Goal: Task Accomplishment & Management: Manage account settings

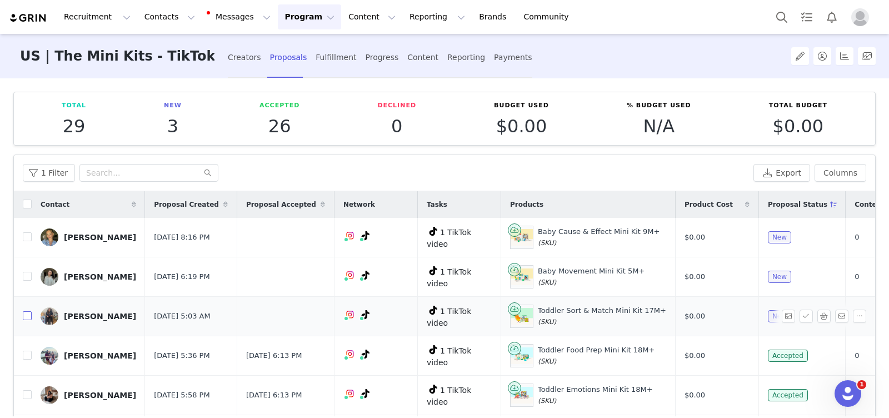
click at [28, 311] on input "checkbox" at bounding box center [27, 315] width 9 height 9
checkbox input "true"
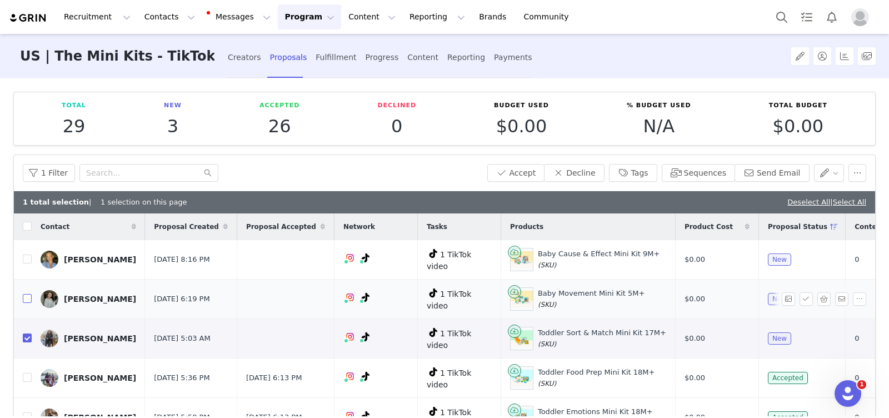
click at [27, 294] on input "checkbox" at bounding box center [27, 298] width 9 height 9
checkbox input "true"
click at [27, 257] on input "checkbox" at bounding box center [27, 259] width 9 height 9
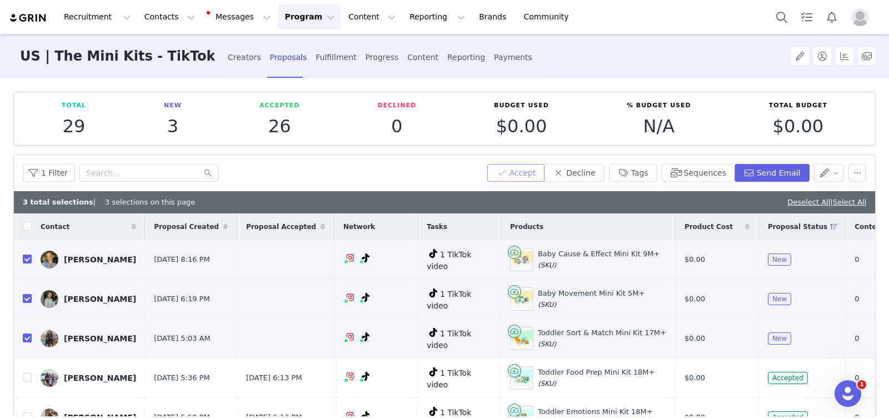
click at [529, 173] on button "Accept" at bounding box center [516, 173] width 58 height 18
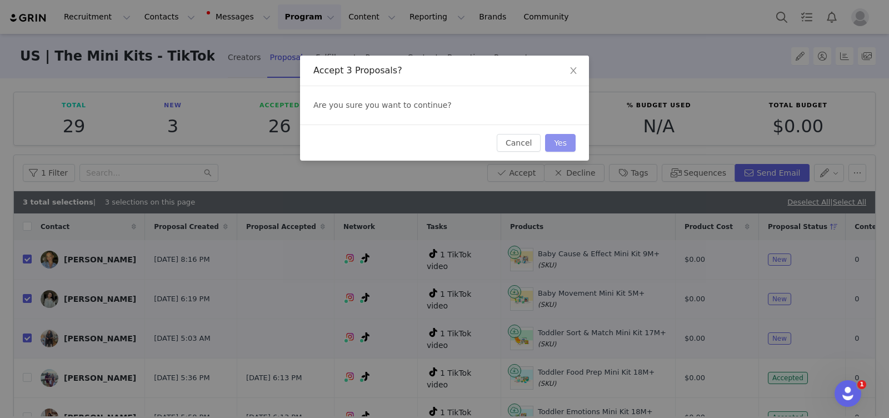
click at [563, 143] on button "Yes" at bounding box center [560, 143] width 31 height 18
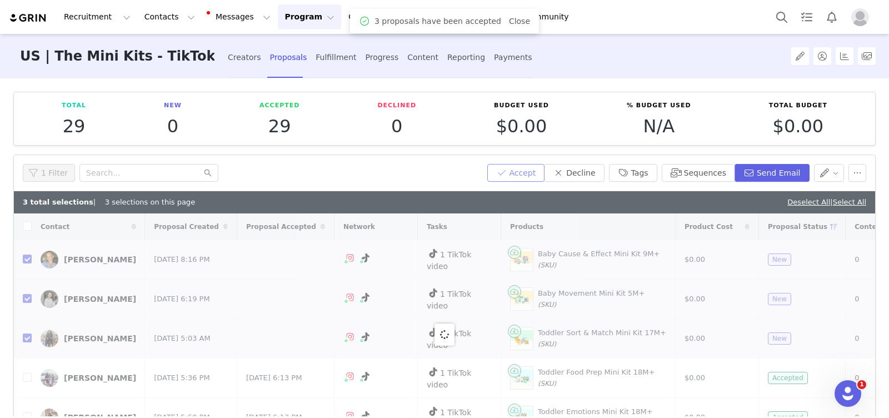
checkbox input "false"
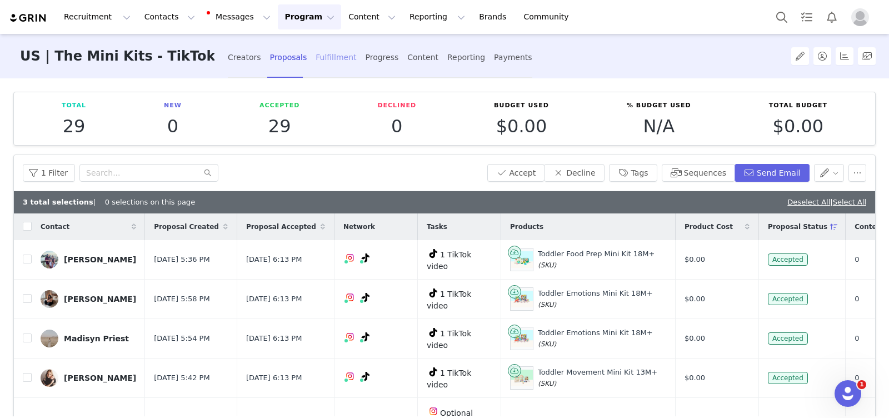
click at [316, 66] on div "Fulfillment" at bounding box center [336, 57] width 41 height 29
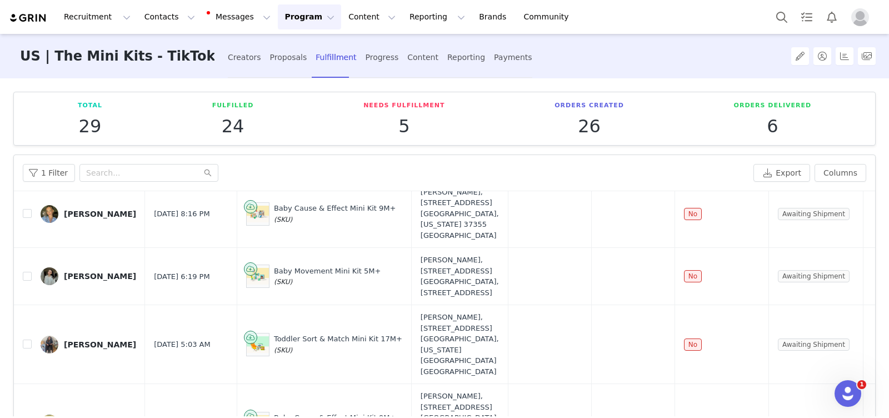
scroll to position [208, 0]
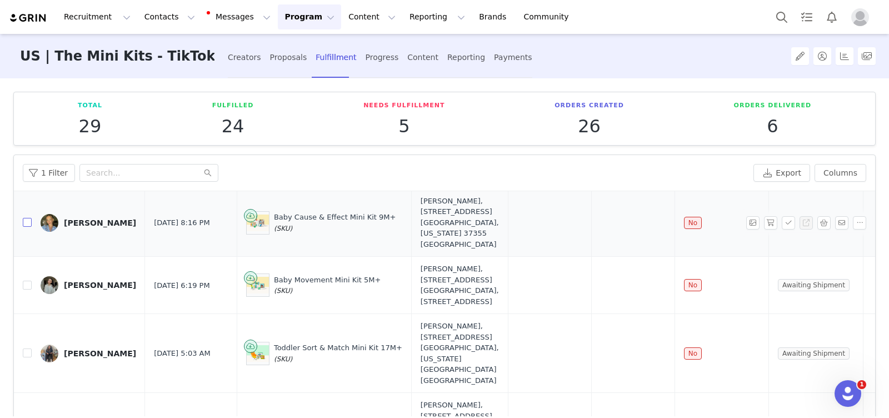
click at [28, 218] on input "checkbox" at bounding box center [27, 222] width 9 height 9
checkbox input "true"
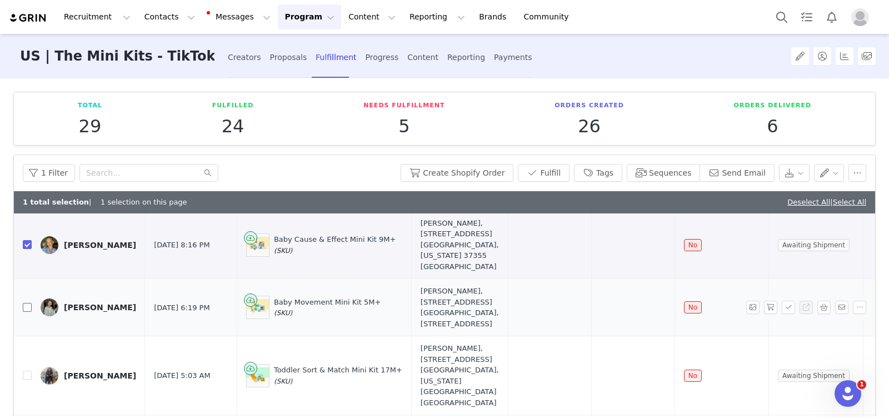
click at [27, 303] on input "checkbox" at bounding box center [27, 307] width 9 height 9
checkbox input "true"
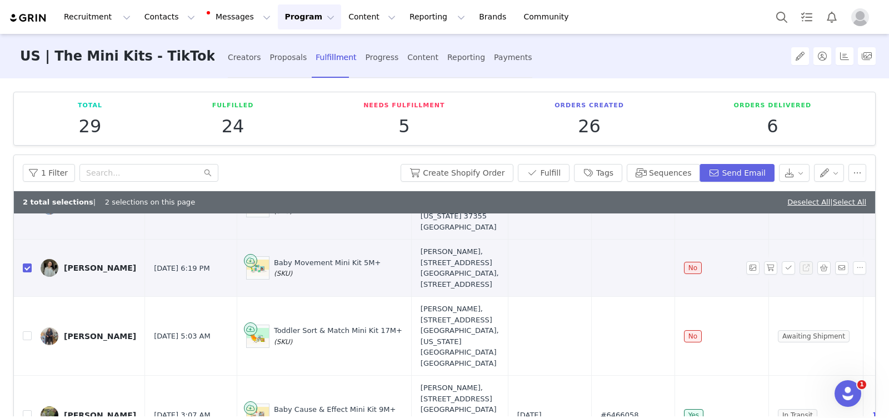
scroll to position [265, 0]
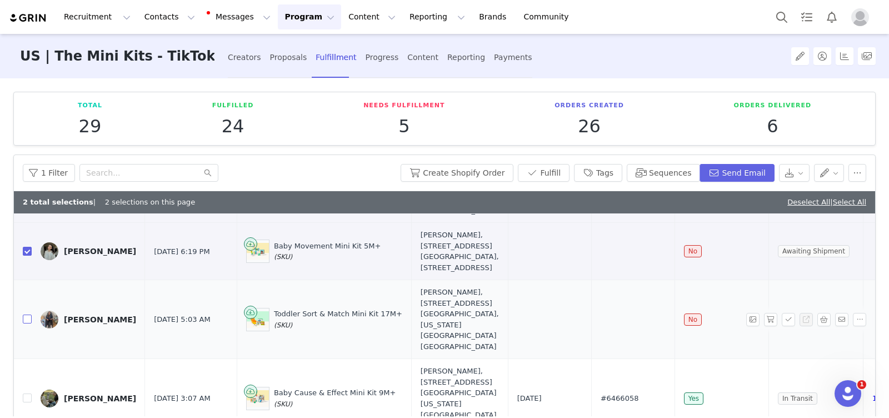
click at [28, 315] on input "checkbox" at bounding box center [27, 319] width 9 height 9
checkbox input "true"
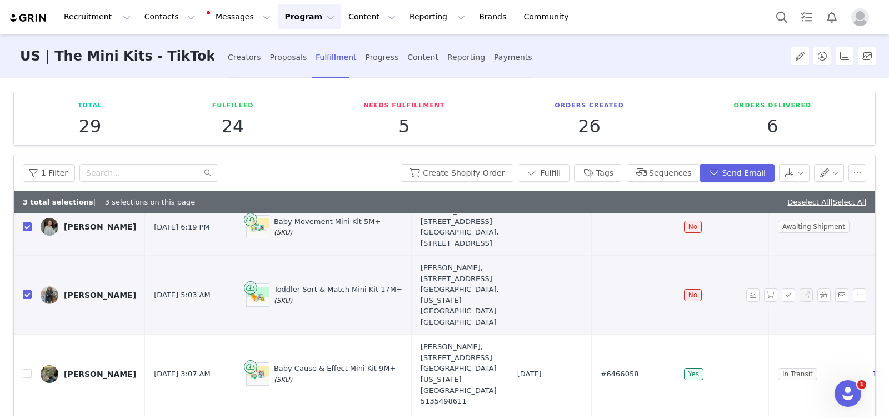
scroll to position [300, 0]
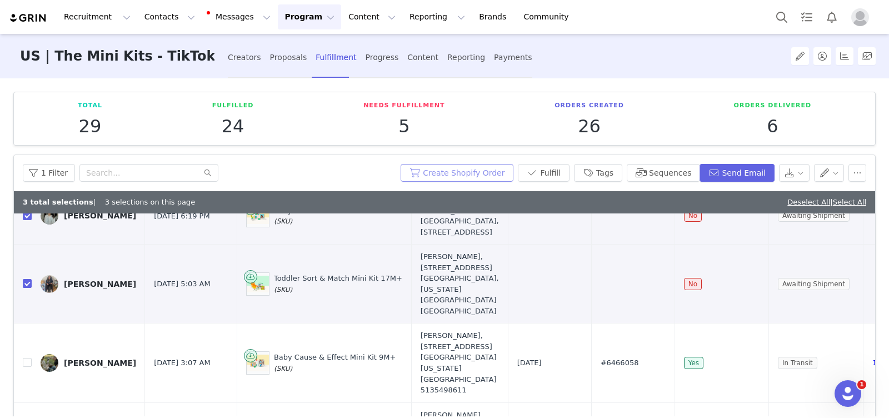
click at [467, 178] on button "Create Shopify Order" at bounding box center [457, 173] width 113 height 18
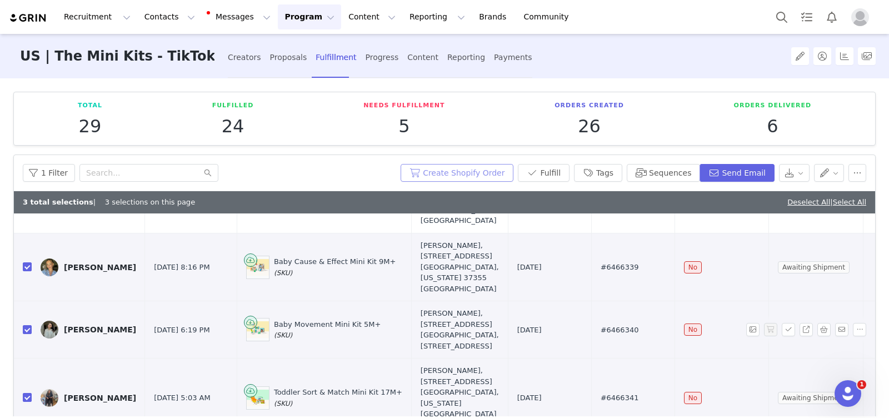
scroll to position [181, 0]
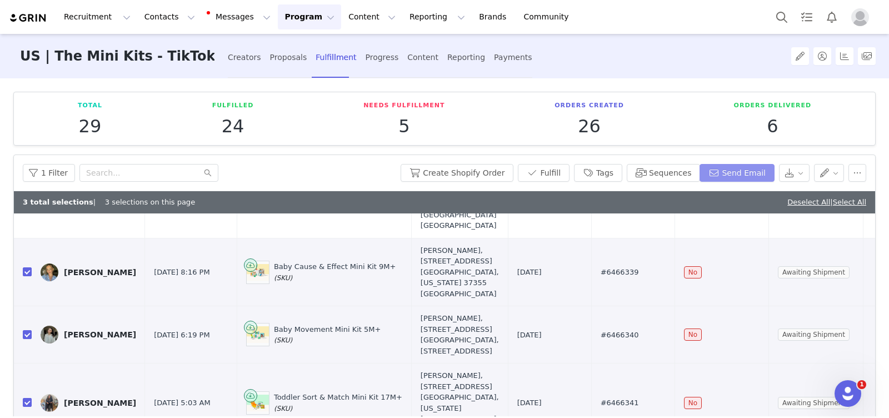
click at [738, 173] on button "Send Email" at bounding box center [737, 173] width 75 height 18
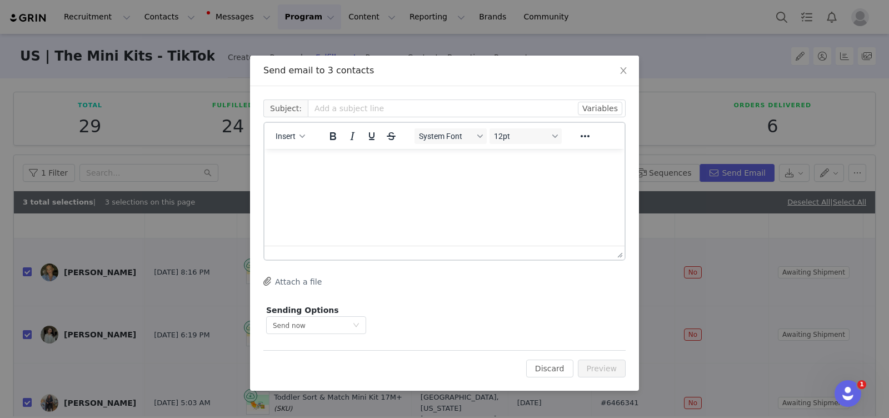
scroll to position [0, 0]
click at [299, 136] on div "button" at bounding box center [302, 136] width 9 height 6
click at [307, 153] on div "Insert Template" at bounding box center [331, 154] width 100 height 13
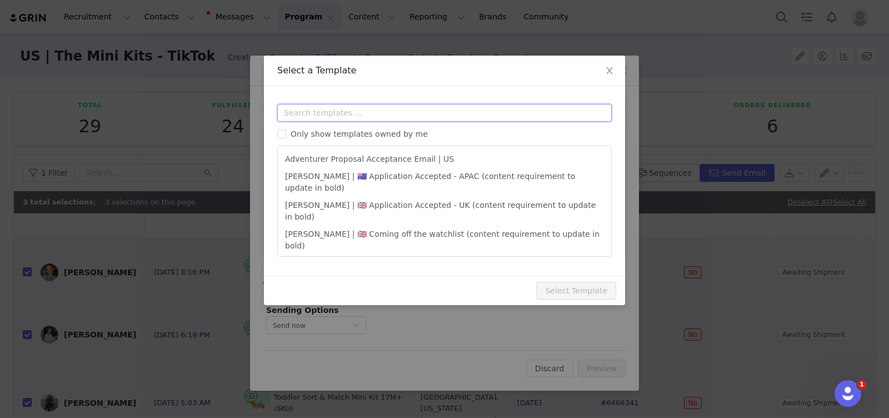
click at [336, 113] on input "text" at bounding box center [444, 113] width 335 height 18
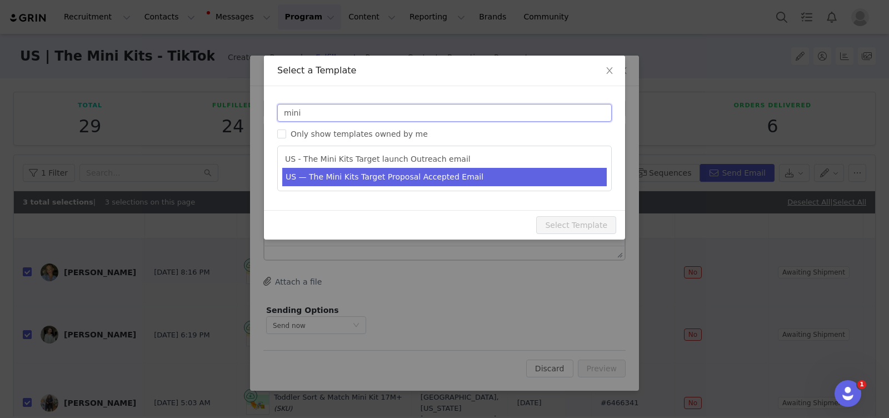
type input "mini"
click at [429, 176] on li "US — The Mini Kits Target Proposal Accepted Email" at bounding box center [444, 177] width 325 height 18
type input "We’re so excited to work with you!"
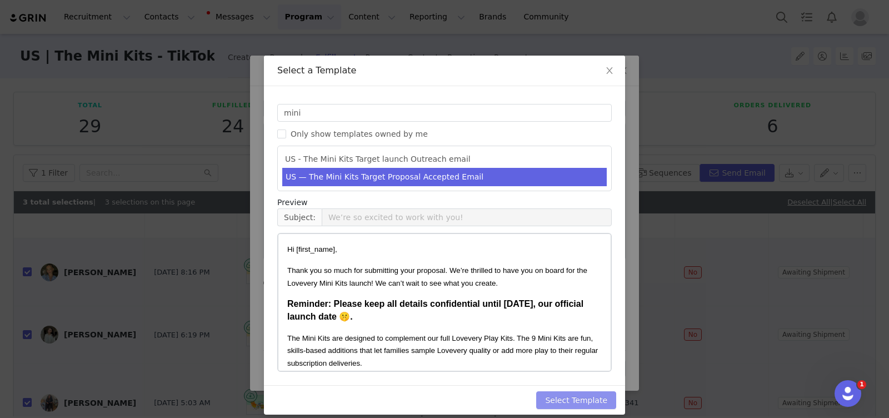
click at [579, 396] on button "Select Template" at bounding box center [576, 400] width 80 height 18
type input "We’re so excited to work with you!"
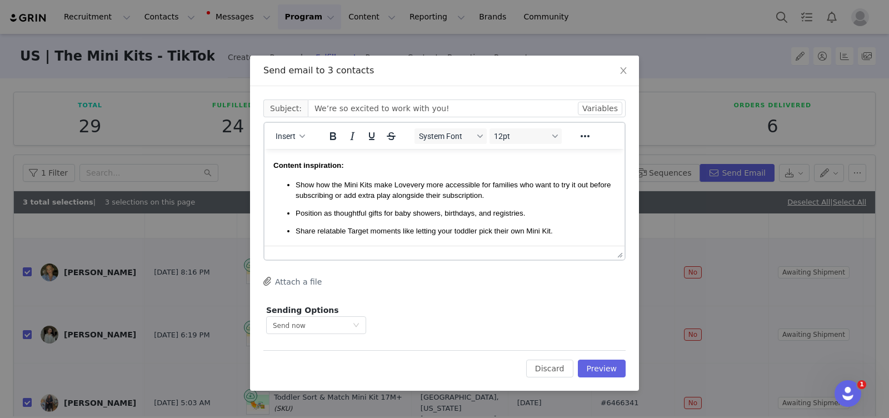
scroll to position [259, 0]
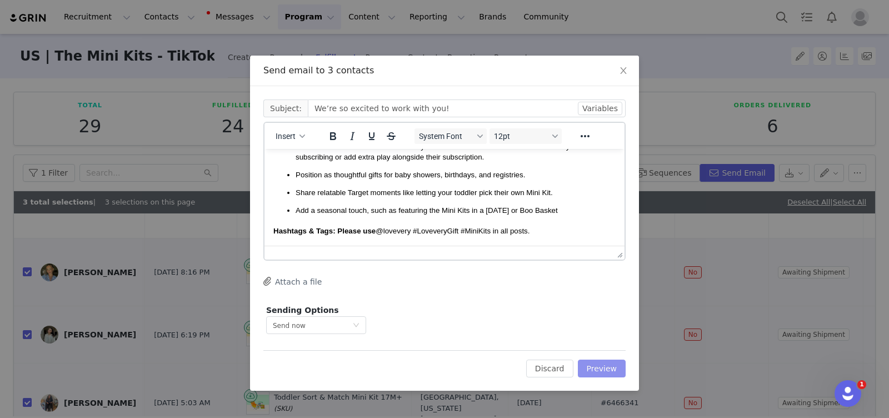
click at [599, 364] on button "Preview" at bounding box center [602, 369] width 48 height 18
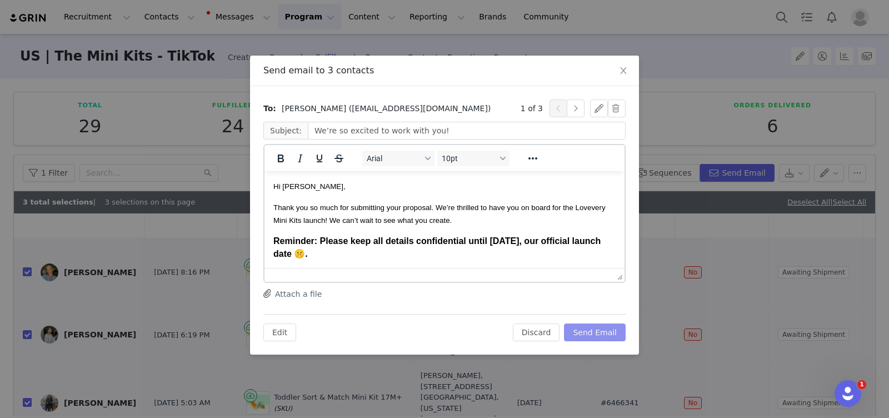
scroll to position [0, 0]
click at [575, 113] on button "button" at bounding box center [576, 108] width 18 height 18
click at [605, 334] on button "Send Email" at bounding box center [595, 333] width 62 height 18
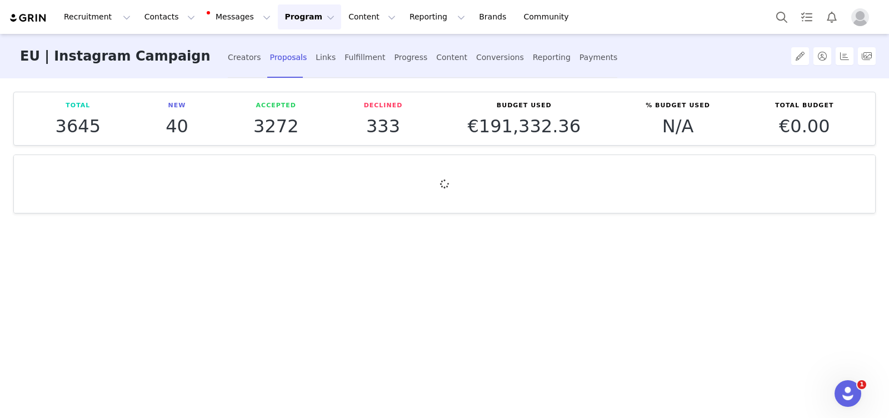
click at [290, 16] on button "Program Program" at bounding box center [309, 16] width 63 height 25
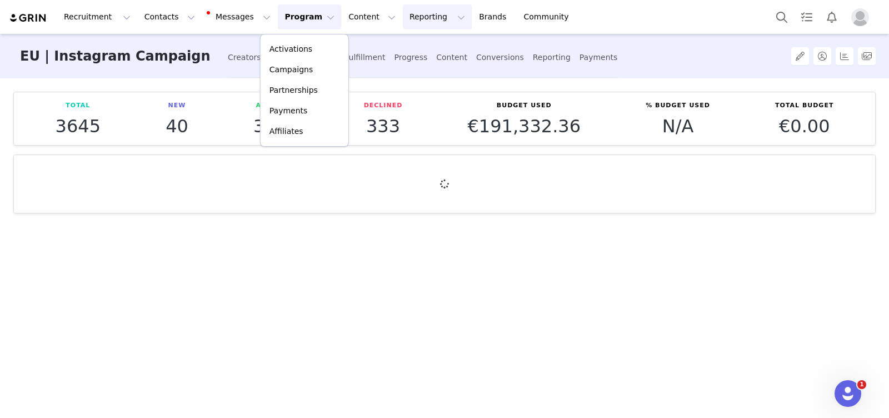
click at [403, 14] on button "Reporting Reporting" at bounding box center [437, 16] width 69 height 25
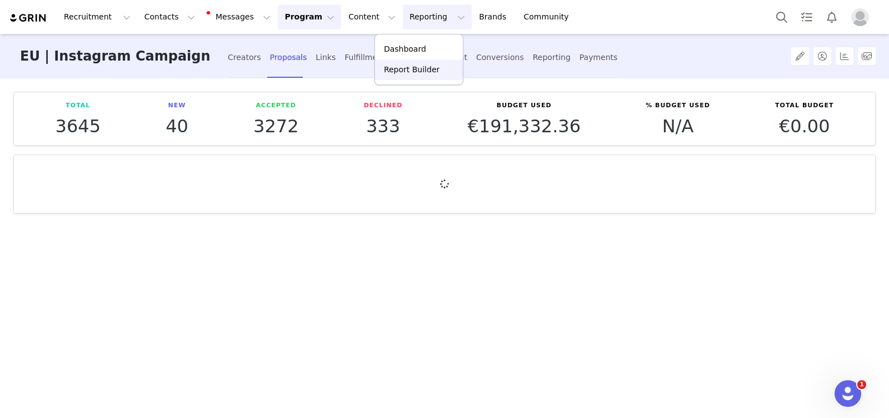
click at [415, 68] on p "Report Builder" at bounding box center [412, 70] width 56 height 12
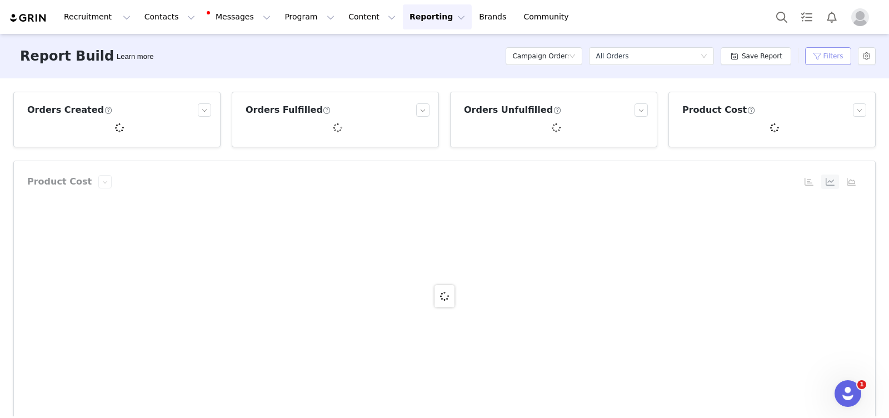
click at [809, 57] on button "Filters" at bounding box center [828, 56] width 46 height 18
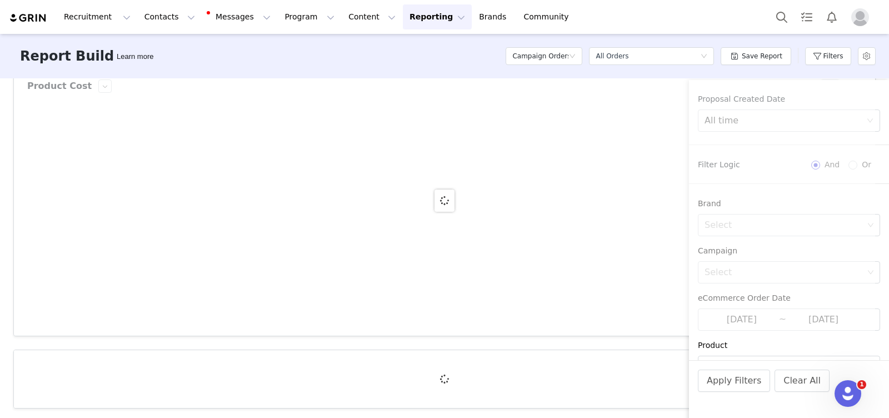
scroll to position [99, 0]
click at [732, 379] on button "Apply Filters" at bounding box center [734, 381] width 72 height 22
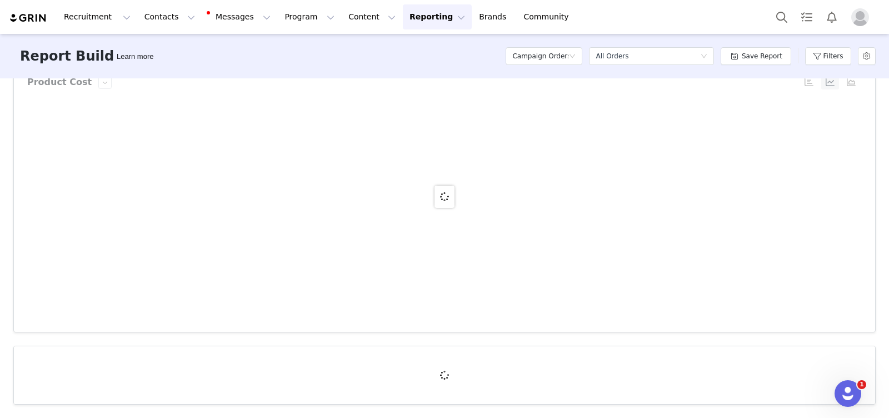
scroll to position [0, 0]
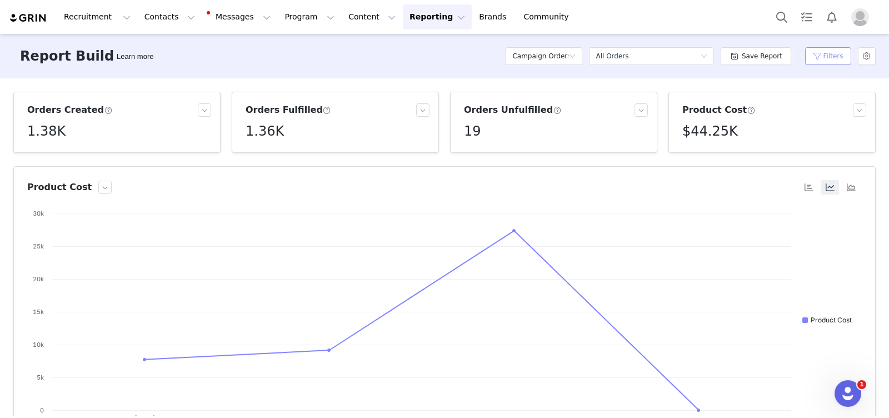
click at [831, 55] on button "Filters" at bounding box center [828, 56] width 46 height 18
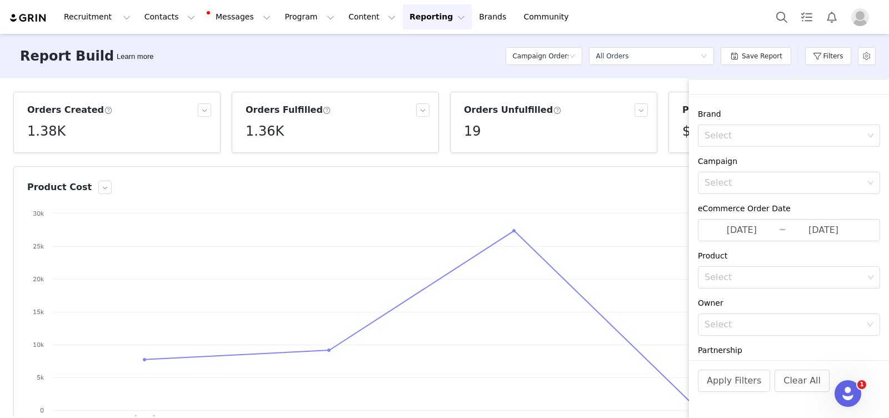
scroll to position [126, 0]
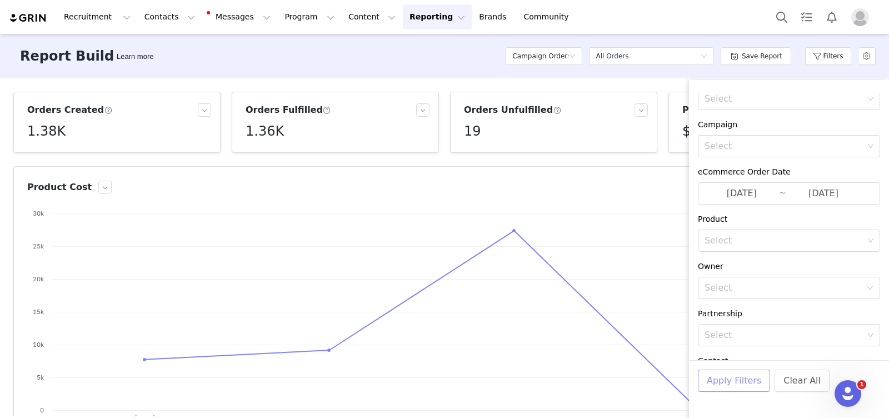
click at [733, 380] on button "Apply Filters" at bounding box center [734, 381] width 72 height 22
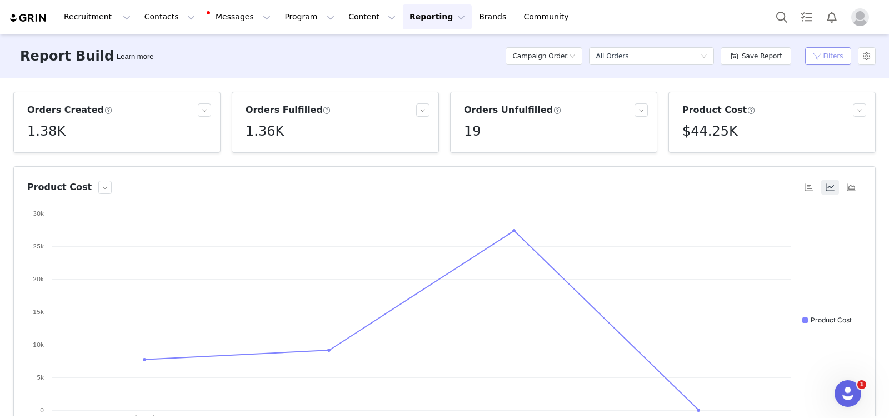
click at [825, 48] on button "Filters" at bounding box center [828, 56] width 46 height 18
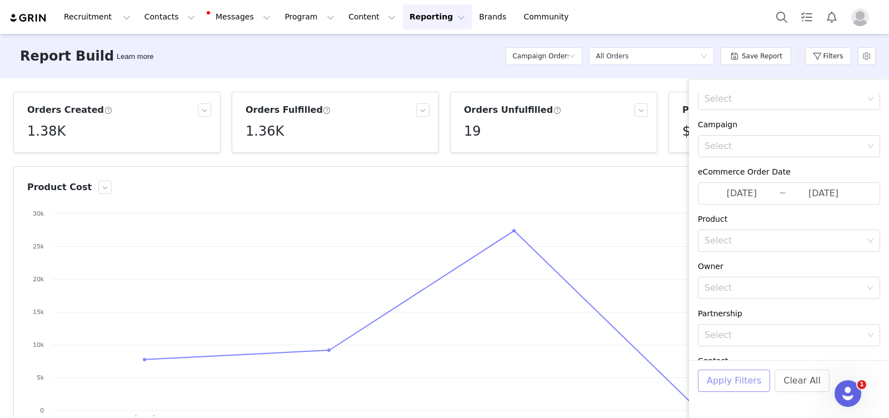
click at [734, 385] on button "Apply Filters" at bounding box center [734, 381] width 72 height 22
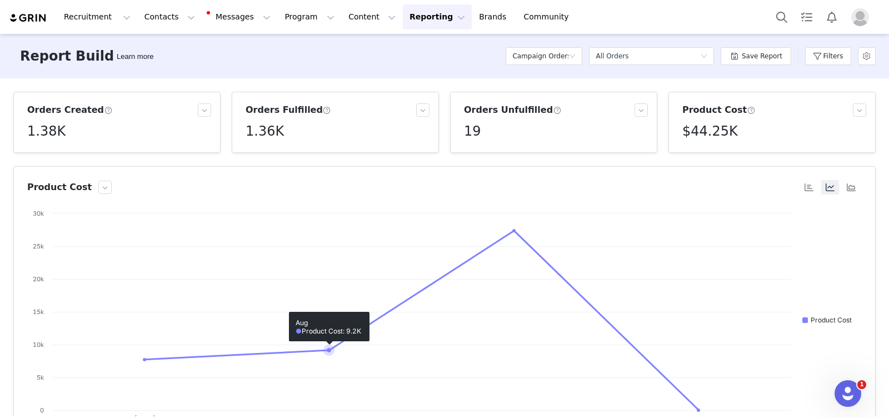
scroll to position [105, 0]
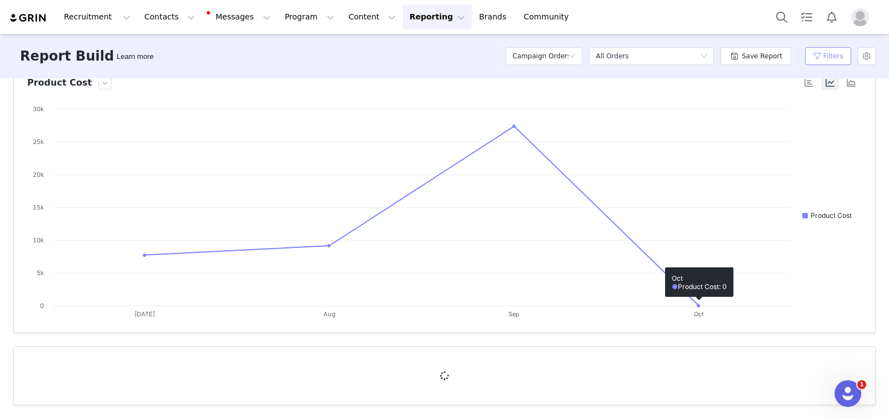
click at [843, 48] on button "Filters" at bounding box center [828, 56] width 46 height 18
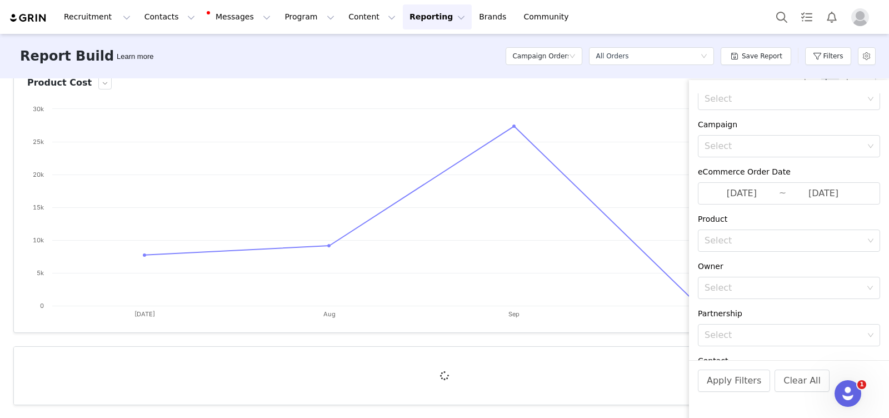
click at [668, 341] on div "Orders Created 1.38K Orders Fulfilled 1.36K Orders Unfulfilled 19 Product Cost …" at bounding box center [444, 247] width 889 height 338
click at [732, 387] on button "Apply Filters" at bounding box center [734, 381] width 72 height 22
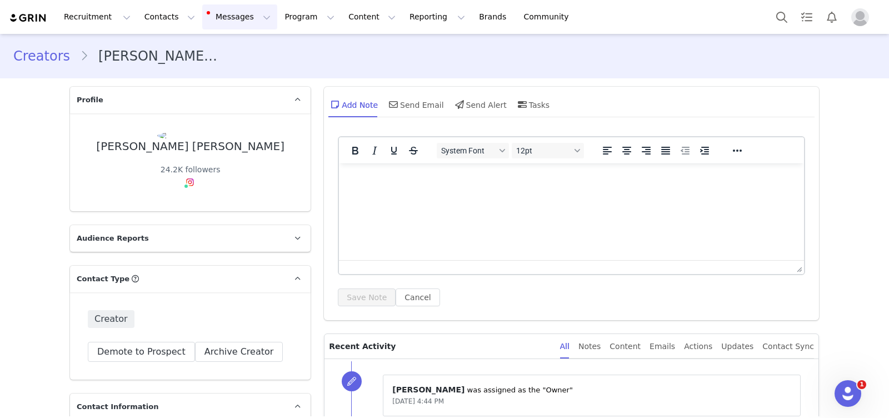
click at [229, 15] on button "Messages Messages" at bounding box center [239, 16] width 75 height 25
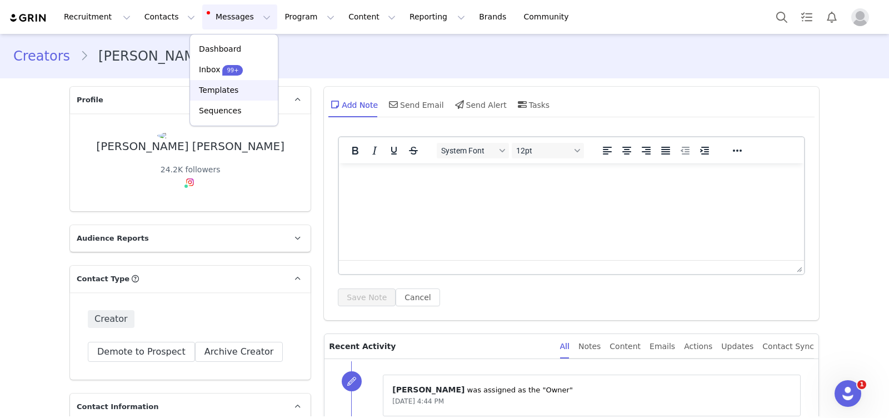
click at [219, 91] on p "Templates" at bounding box center [218, 90] width 39 height 12
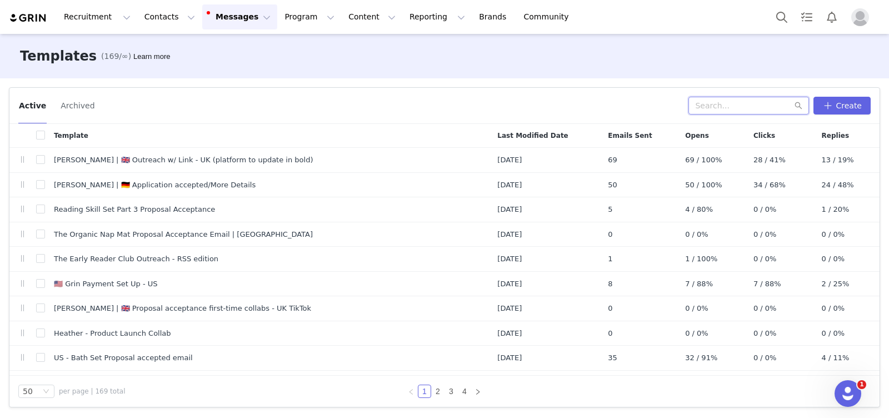
click at [733, 113] on input "text" at bounding box center [749, 106] width 121 height 18
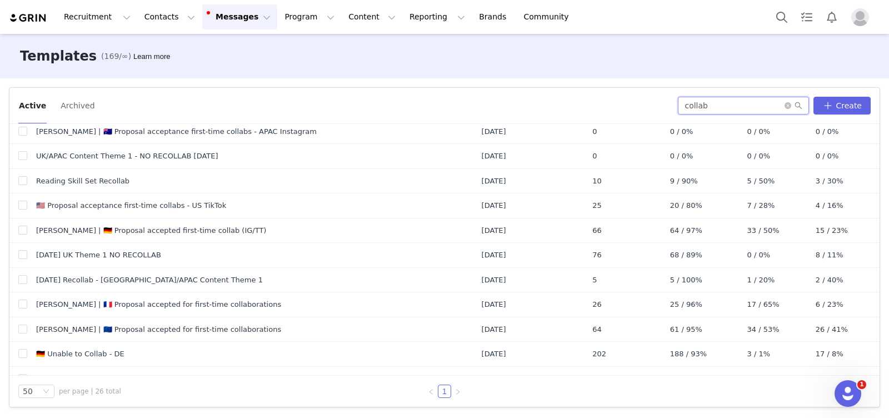
scroll to position [407, 0]
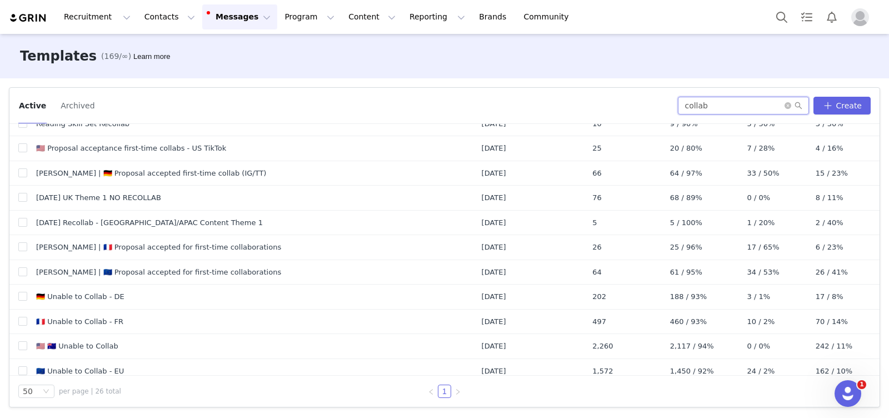
type input "collab"
